Goal: Task Accomplishment & Management: Use online tool/utility

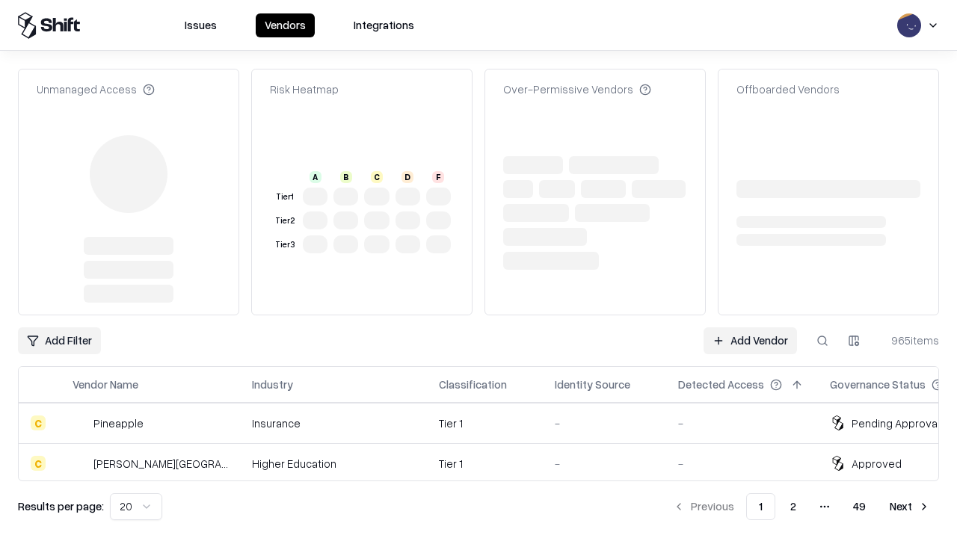
click at [750, 327] on link "Add Vendor" at bounding box center [749, 340] width 93 height 27
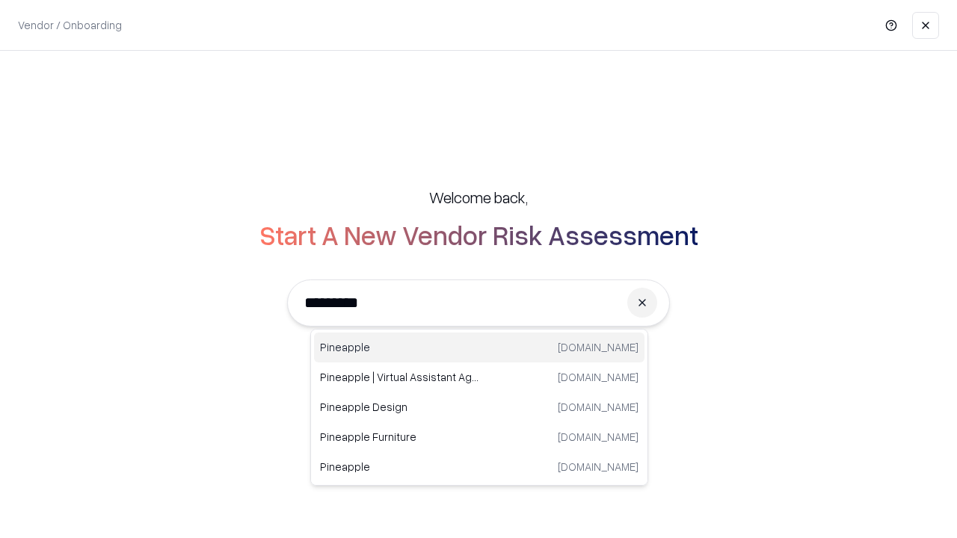
click at [479, 348] on div "Pineapple [DOMAIN_NAME]" at bounding box center [479, 348] width 330 height 30
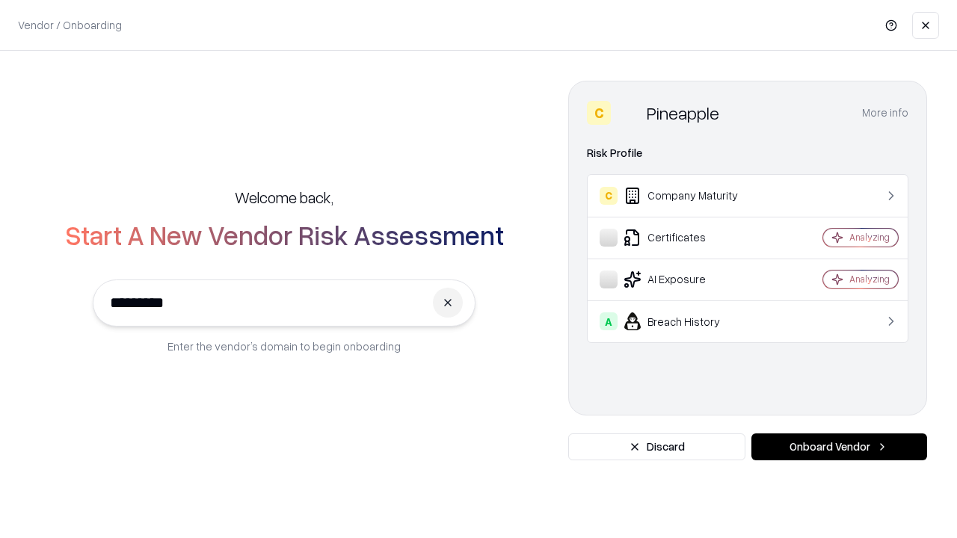
type input "*********"
click at [839, 447] on button "Onboard Vendor" at bounding box center [839, 447] width 176 height 27
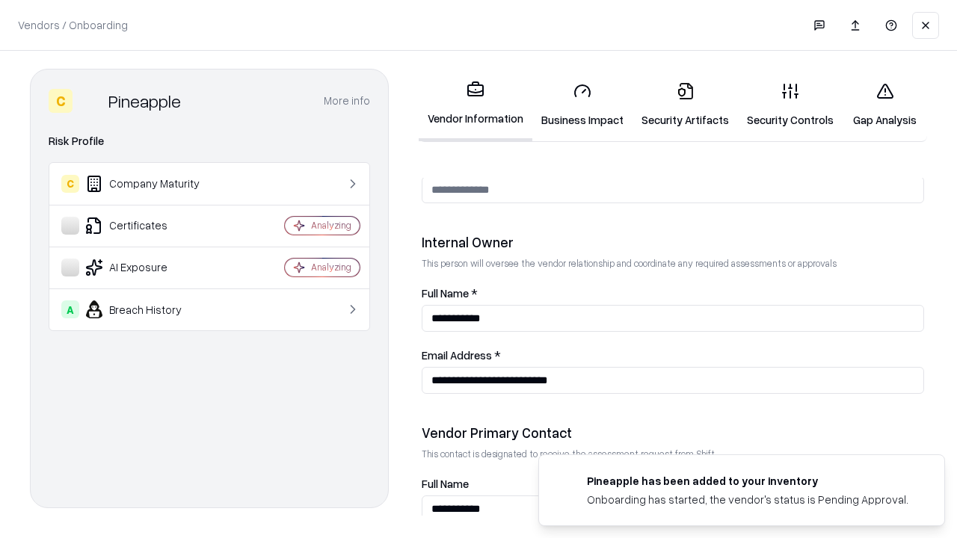
scroll to position [774, 0]
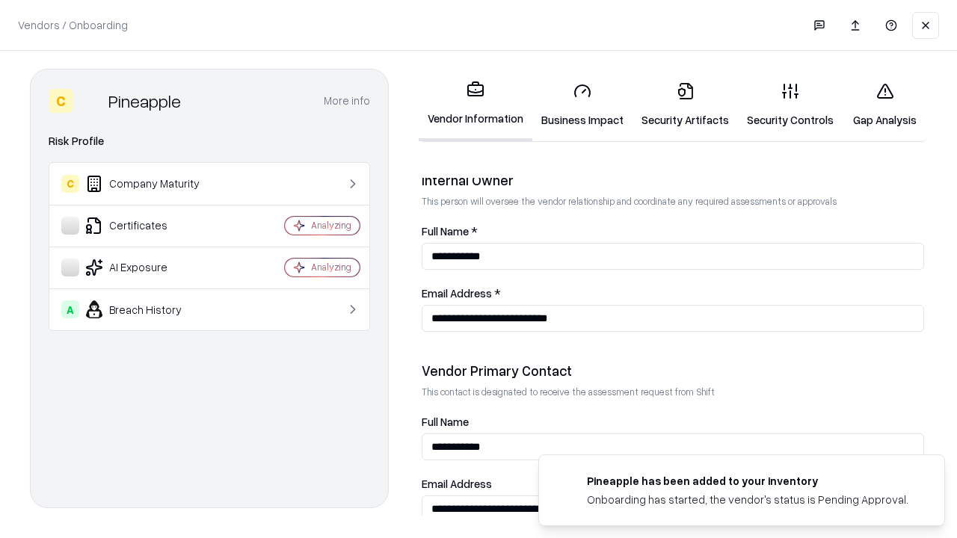
click at [685, 105] on link "Security Artifacts" at bounding box center [684, 105] width 105 height 70
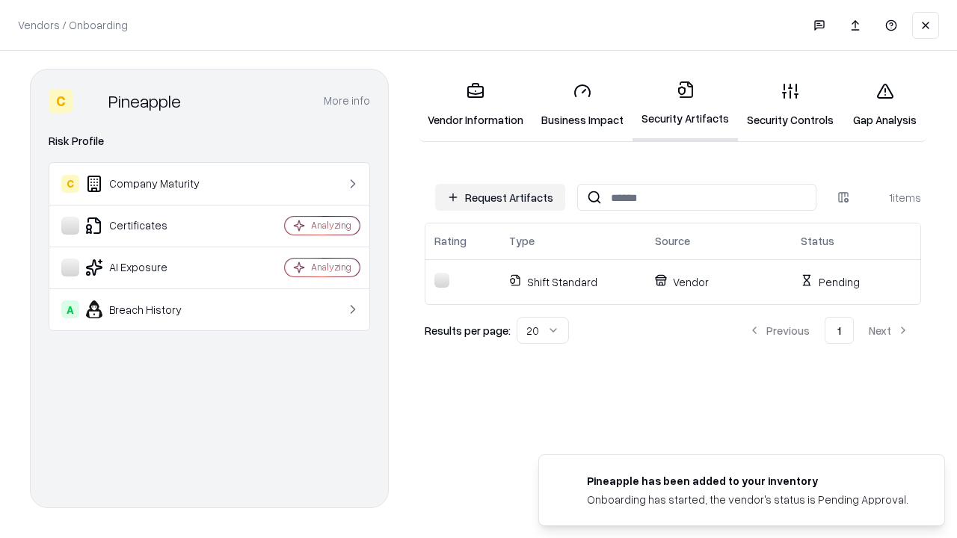
click at [500, 197] on button "Request Artifacts" at bounding box center [500, 197] width 130 height 27
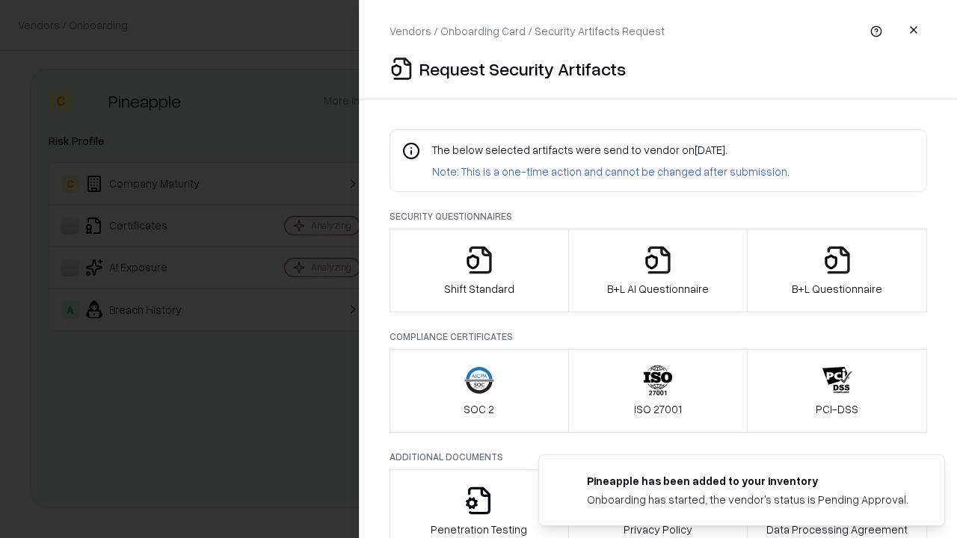
click at [836, 271] on icon "button" at bounding box center [837, 260] width 30 height 30
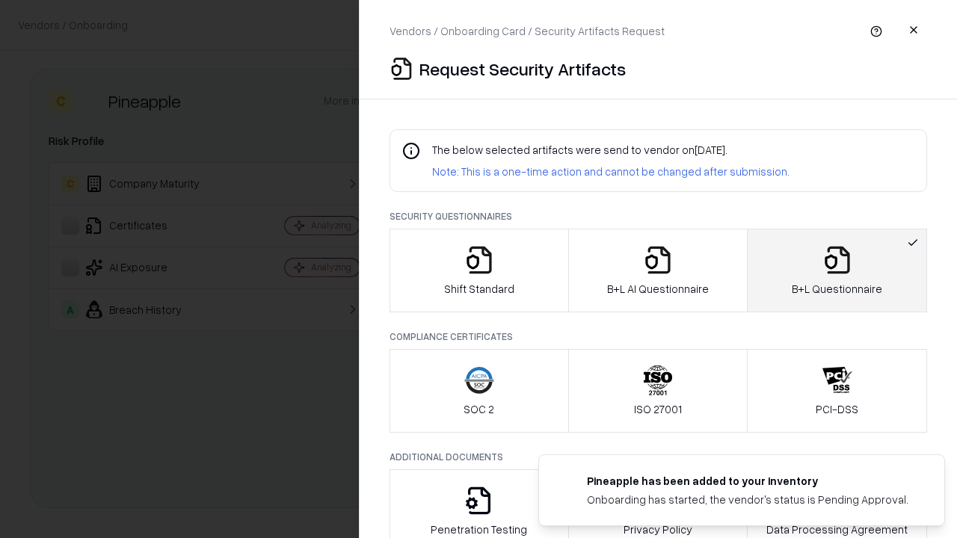
click at [657, 271] on icon "button" at bounding box center [658, 260] width 30 height 30
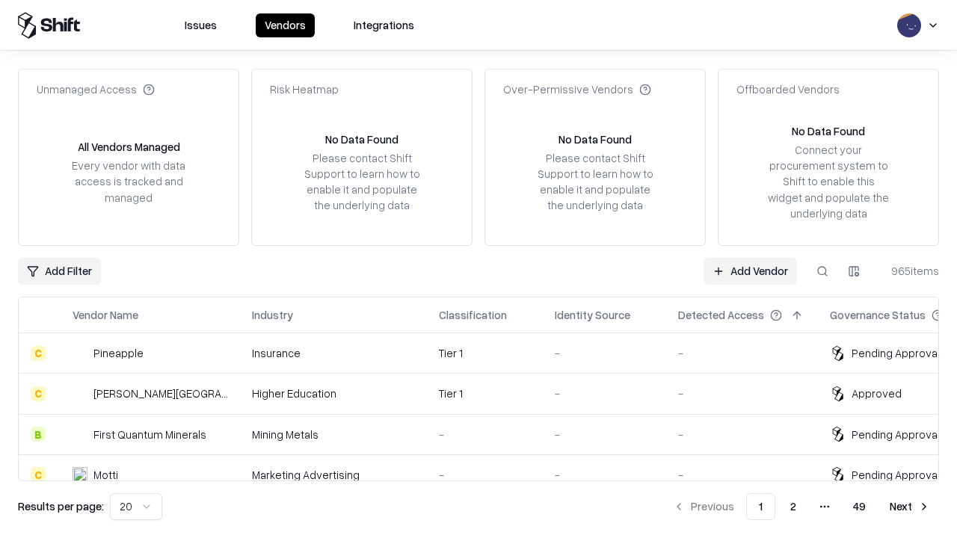
click at [750, 271] on link "Add Vendor" at bounding box center [749, 271] width 93 height 27
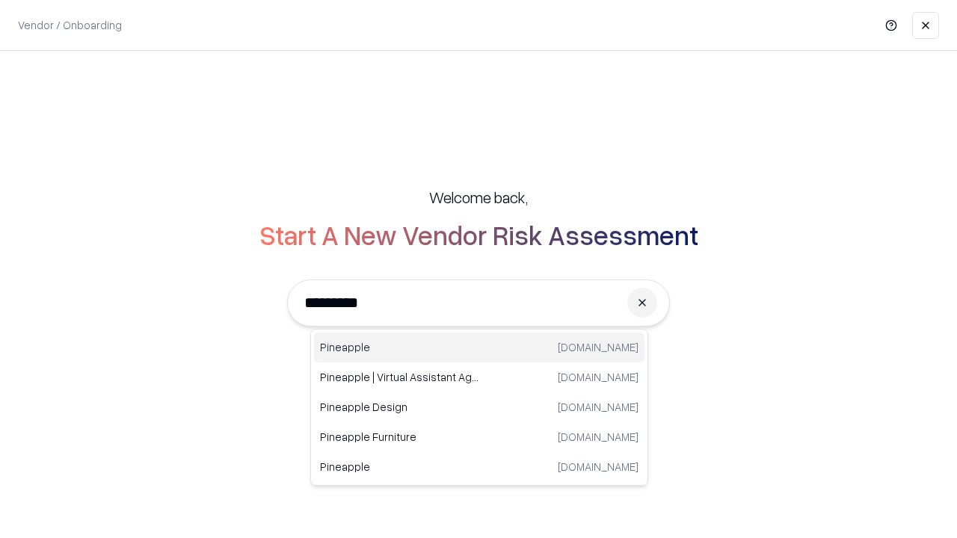
click at [479, 348] on div "Pineapple [DOMAIN_NAME]" at bounding box center [479, 348] width 330 height 30
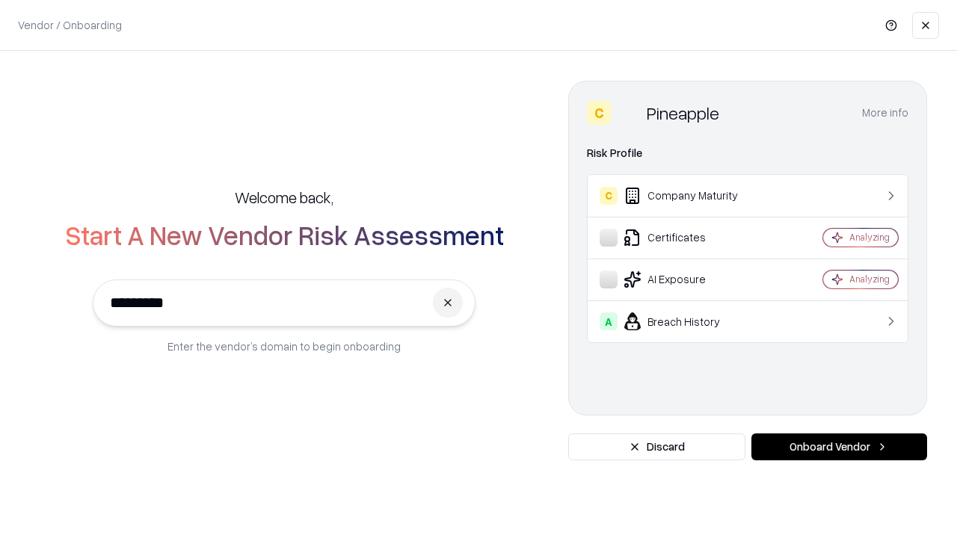
type input "*********"
click at [839, 447] on button "Onboard Vendor" at bounding box center [839, 447] width 176 height 27
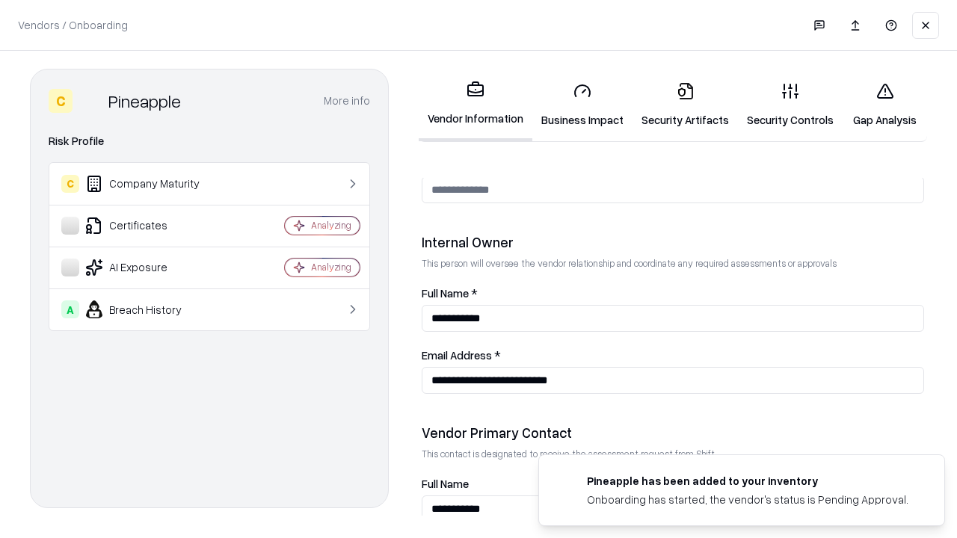
scroll to position [774, 0]
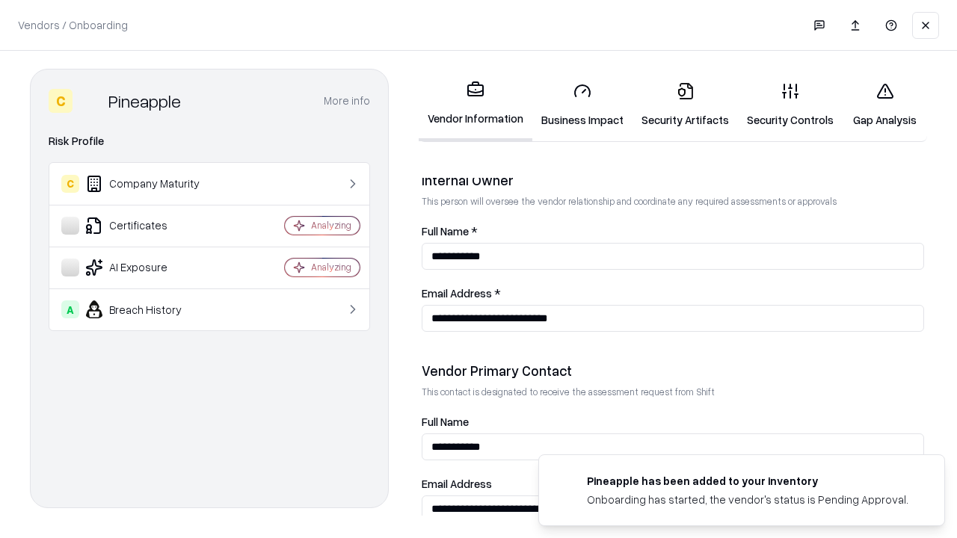
click at [884, 105] on link "Gap Analysis" at bounding box center [884, 105] width 84 height 70
